Goal: Navigation & Orientation: Find specific page/section

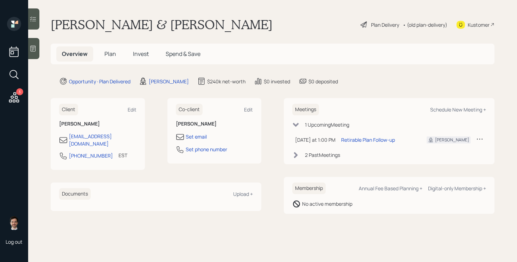
click at [110, 53] on span "Plan" at bounding box center [110, 54] width 12 height 8
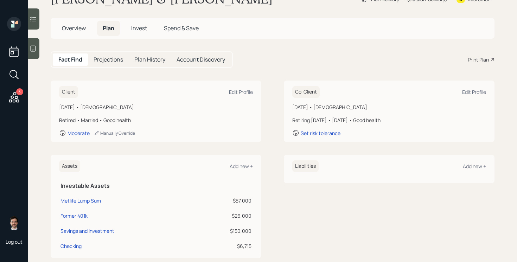
scroll to position [22, 0]
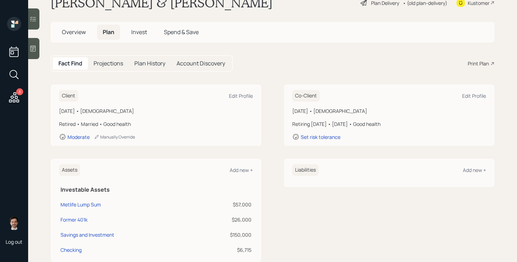
click at [137, 33] on span "Invest" at bounding box center [139, 32] width 16 height 8
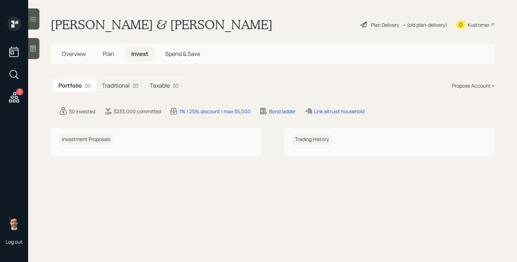
click at [117, 89] on h5 "Traditional" at bounding box center [116, 85] width 28 height 7
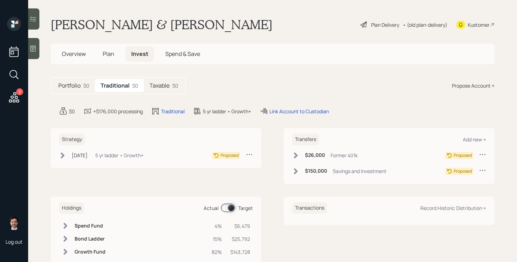
click at [168, 87] on h5 "Taxable" at bounding box center [159, 85] width 20 height 7
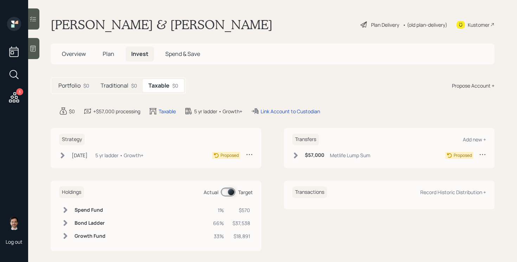
click at [122, 87] on h5 "Traditional" at bounding box center [115, 85] width 28 height 7
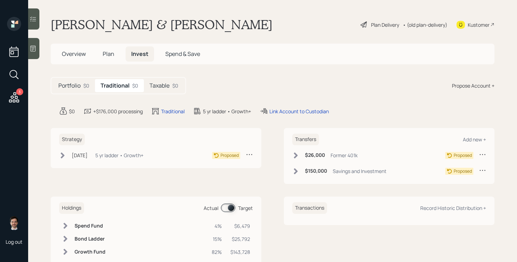
click at [74, 86] on h5 "Portfolio" at bounding box center [69, 85] width 22 height 7
